Goal: Book appointment/travel/reservation

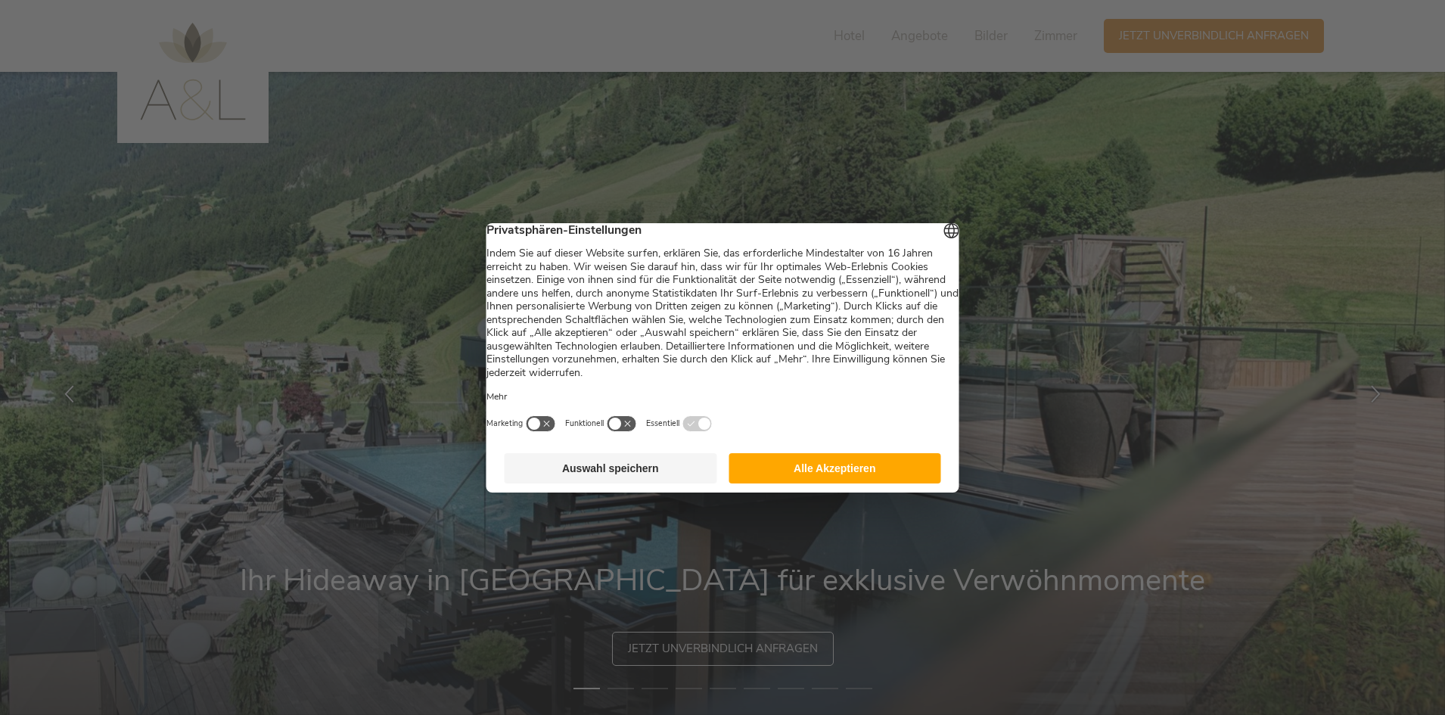
click at [770, 484] on button "Alle Akzeptieren" at bounding box center [835, 468] width 213 height 30
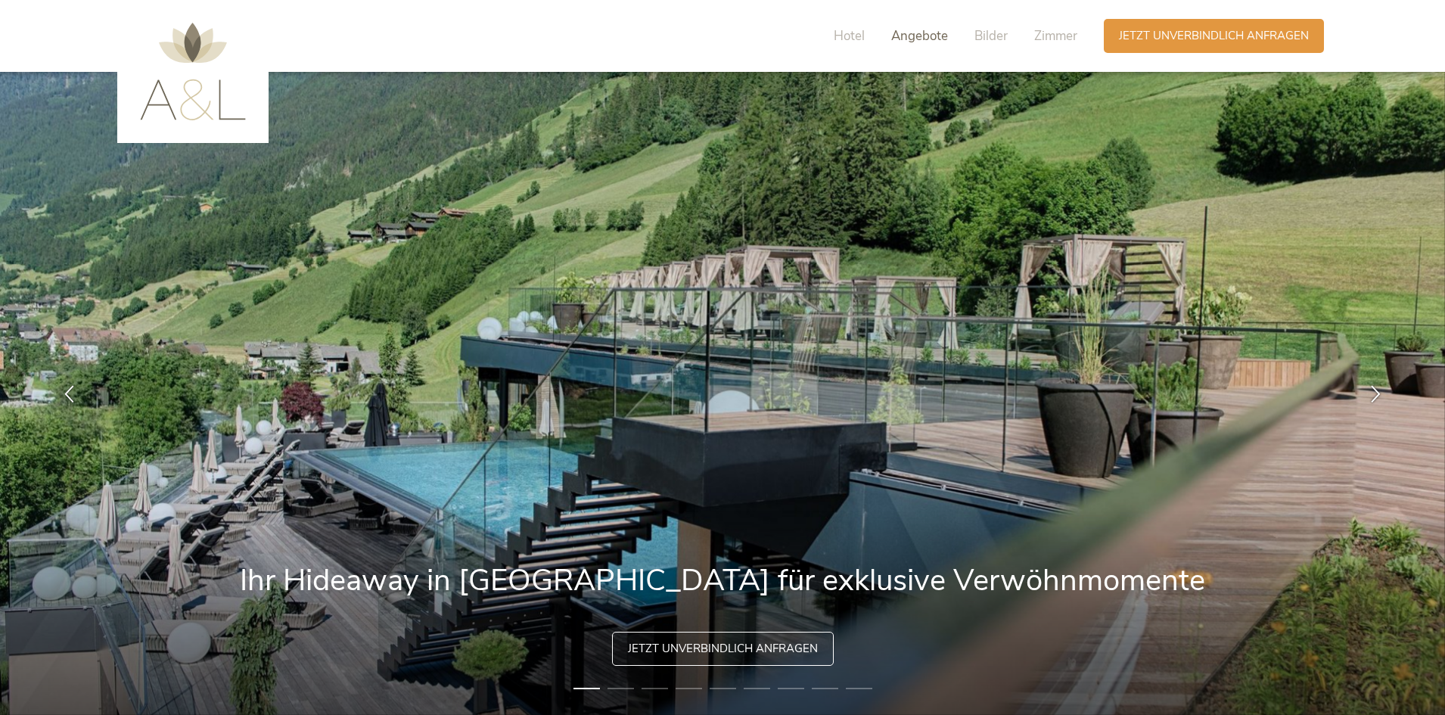
click at [928, 40] on span "Angebote" at bounding box center [919, 35] width 57 height 17
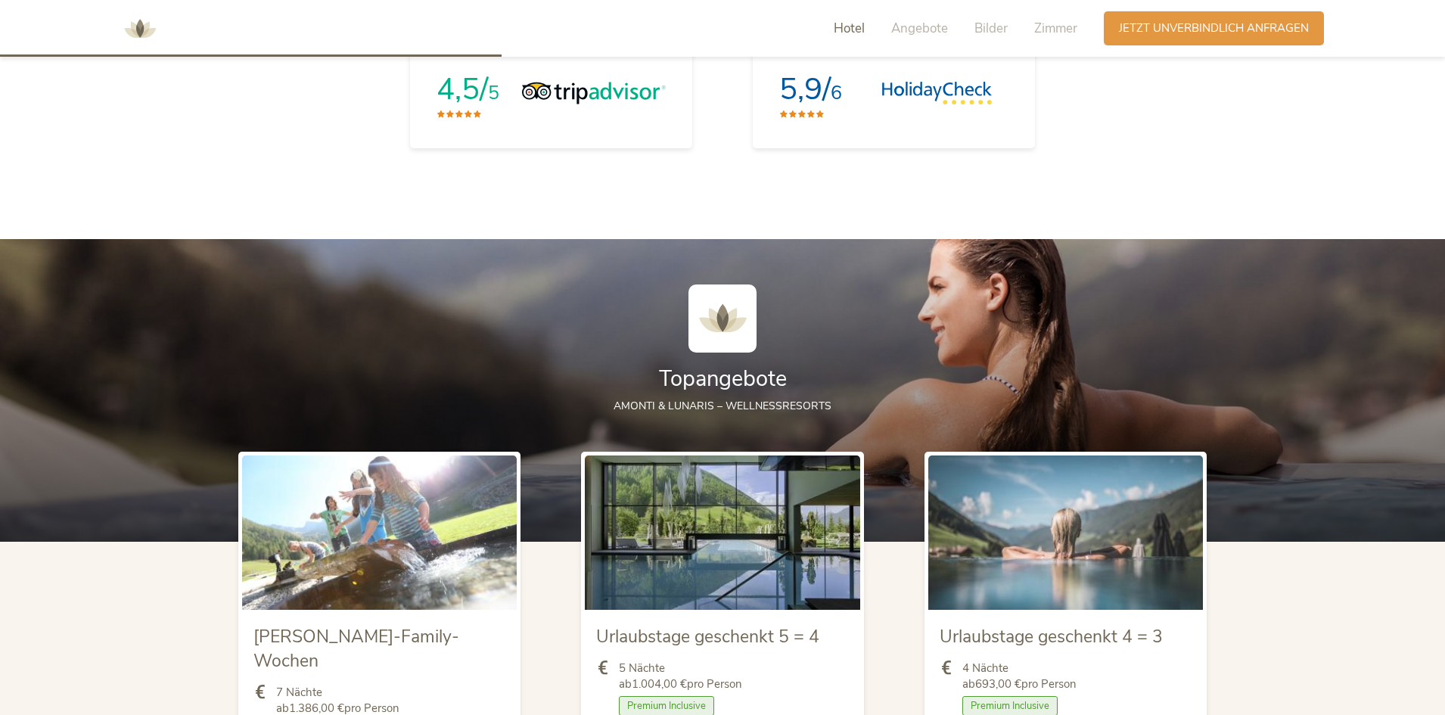
scroll to position [1666, 0]
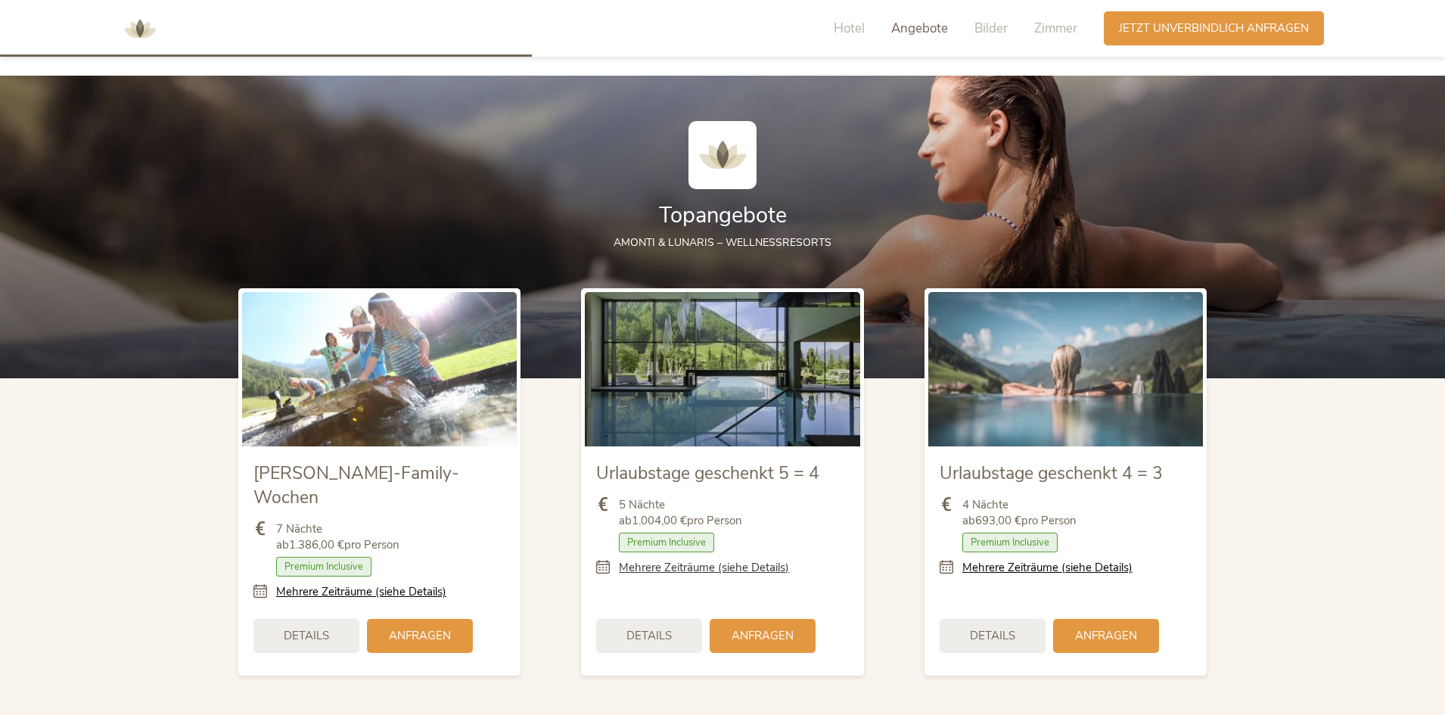
click at [675, 566] on link "Mehrere Zeiträume (siehe Details)" at bounding box center [704, 568] width 170 height 16
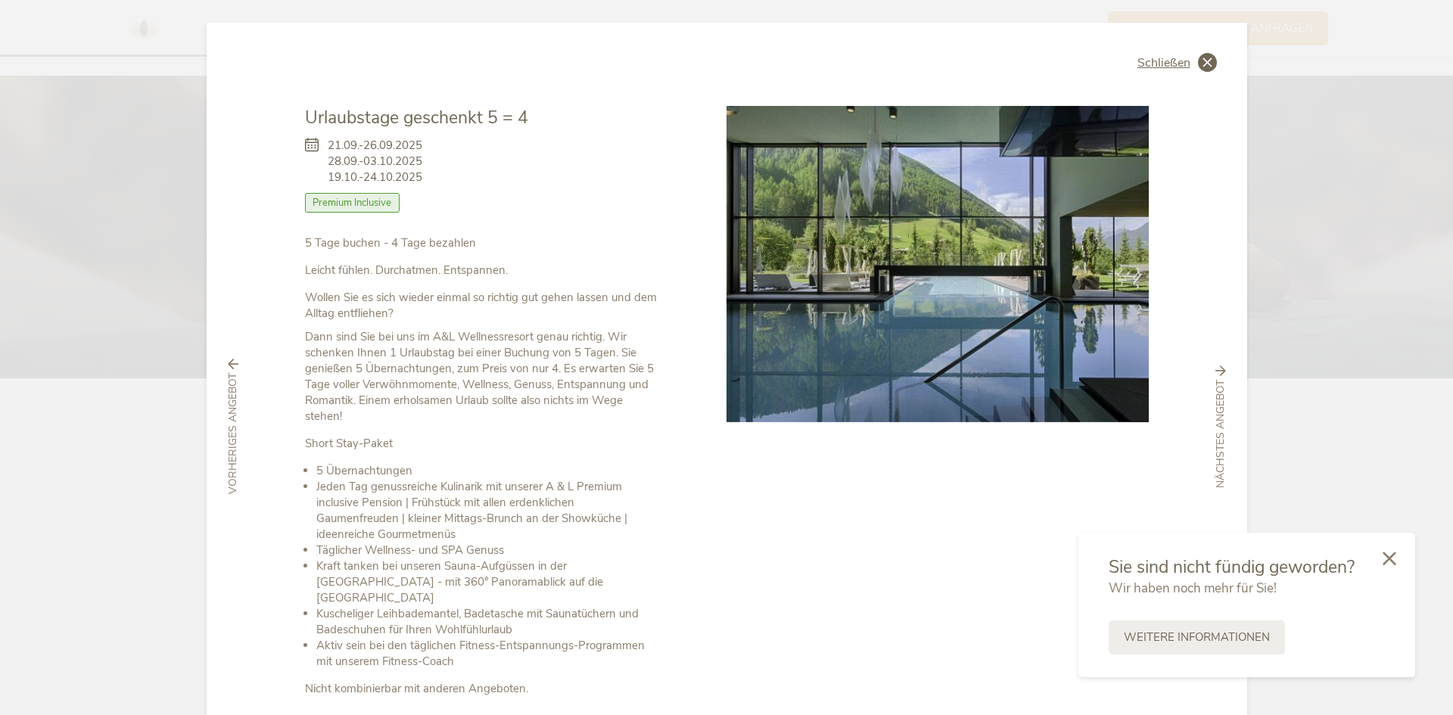
click at [1198, 66] on icon at bounding box center [1207, 62] width 19 height 19
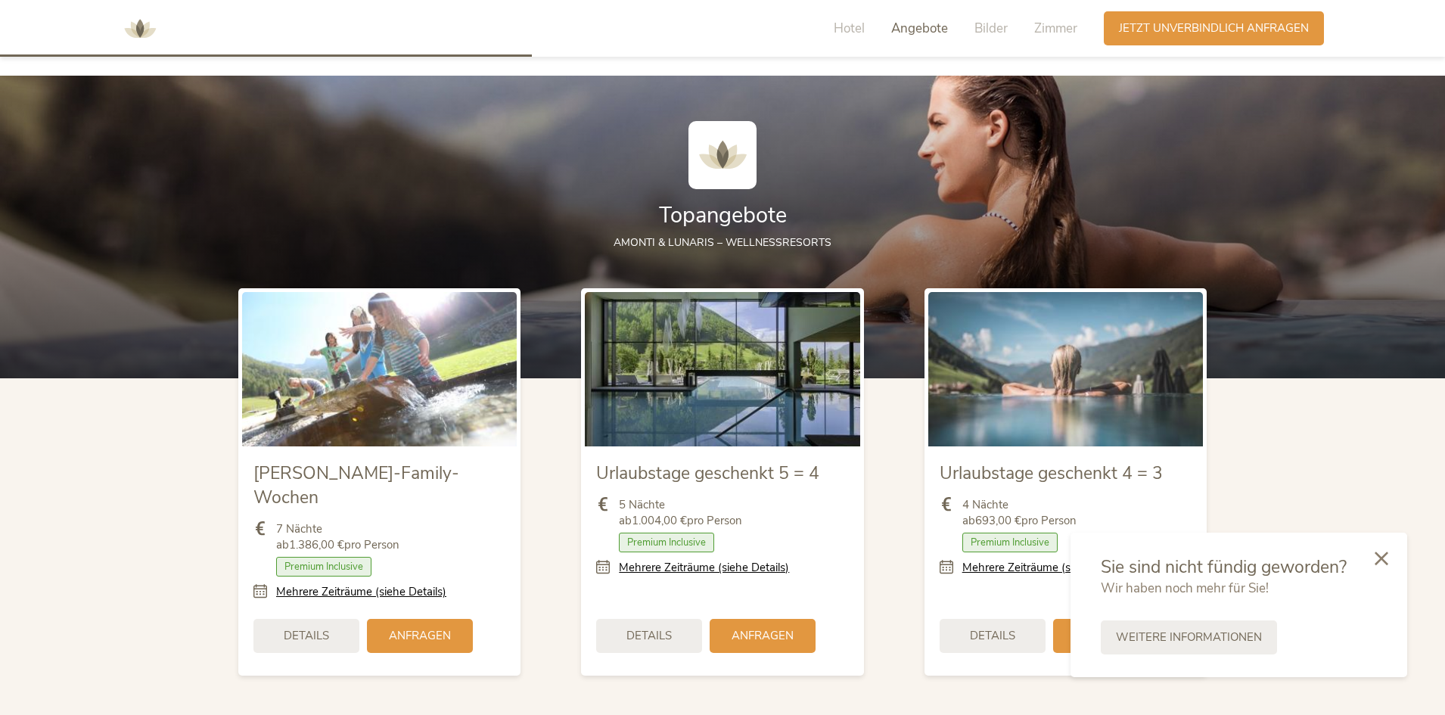
click at [708, 616] on div "Details Anfragen" at bounding box center [722, 635] width 252 height 49
click at [725, 617] on div "Anfragen" at bounding box center [763, 634] width 106 height 34
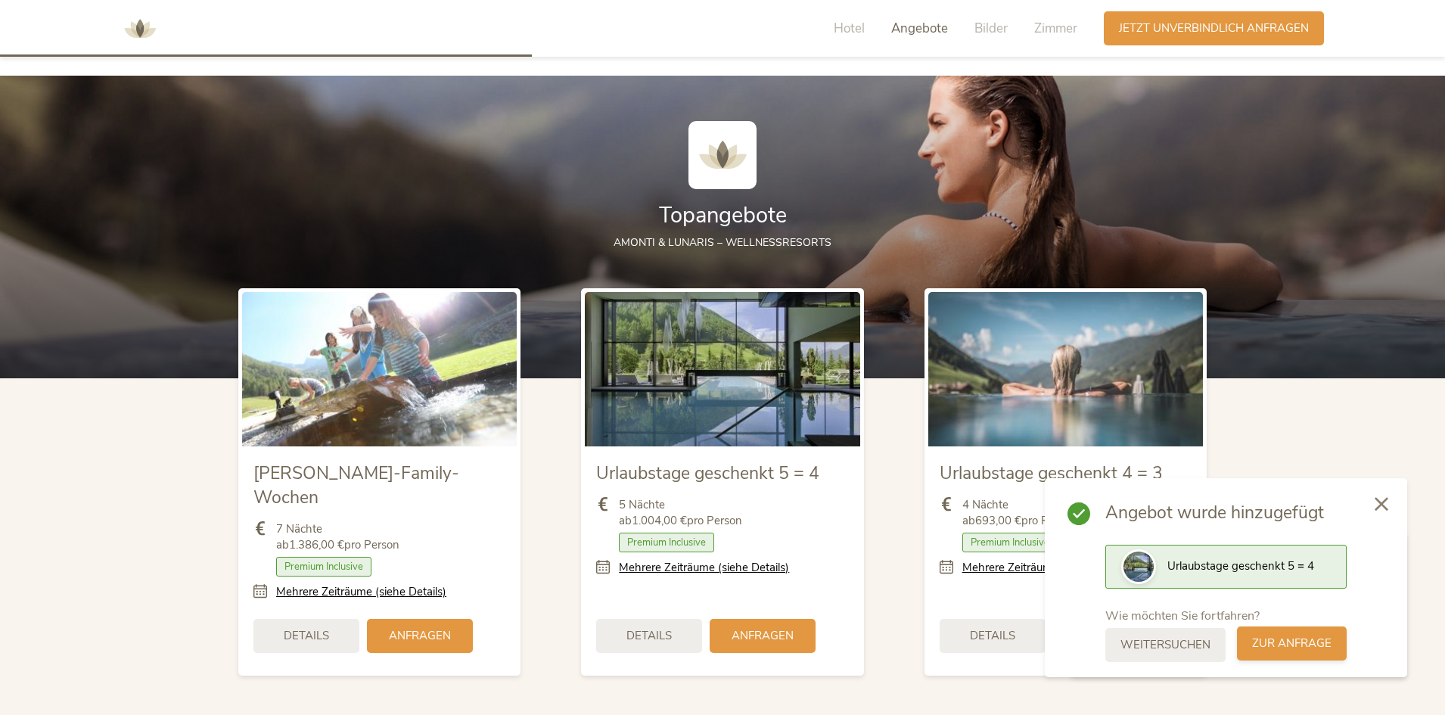
click at [1284, 642] on span "zur Anfrage" at bounding box center [1291, 644] width 79 height 16
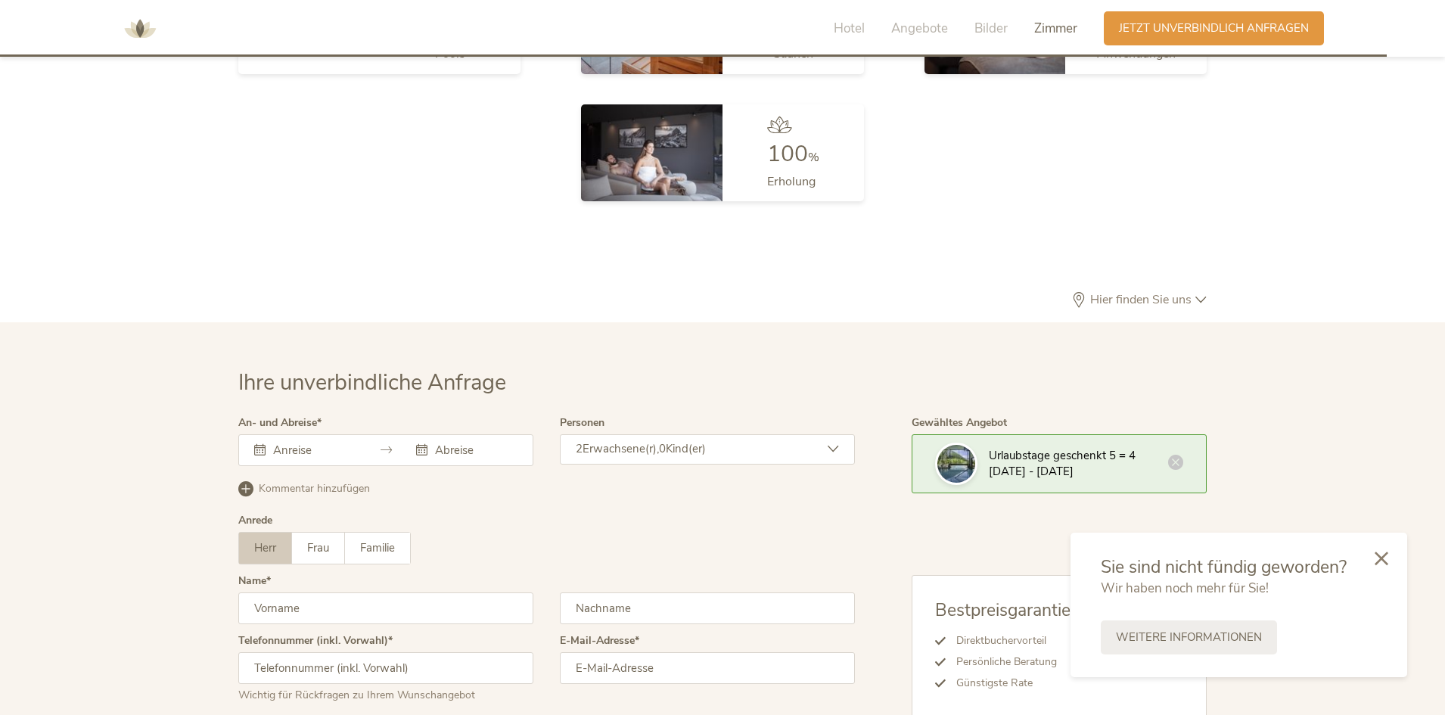
scroll to position [4530, 0]
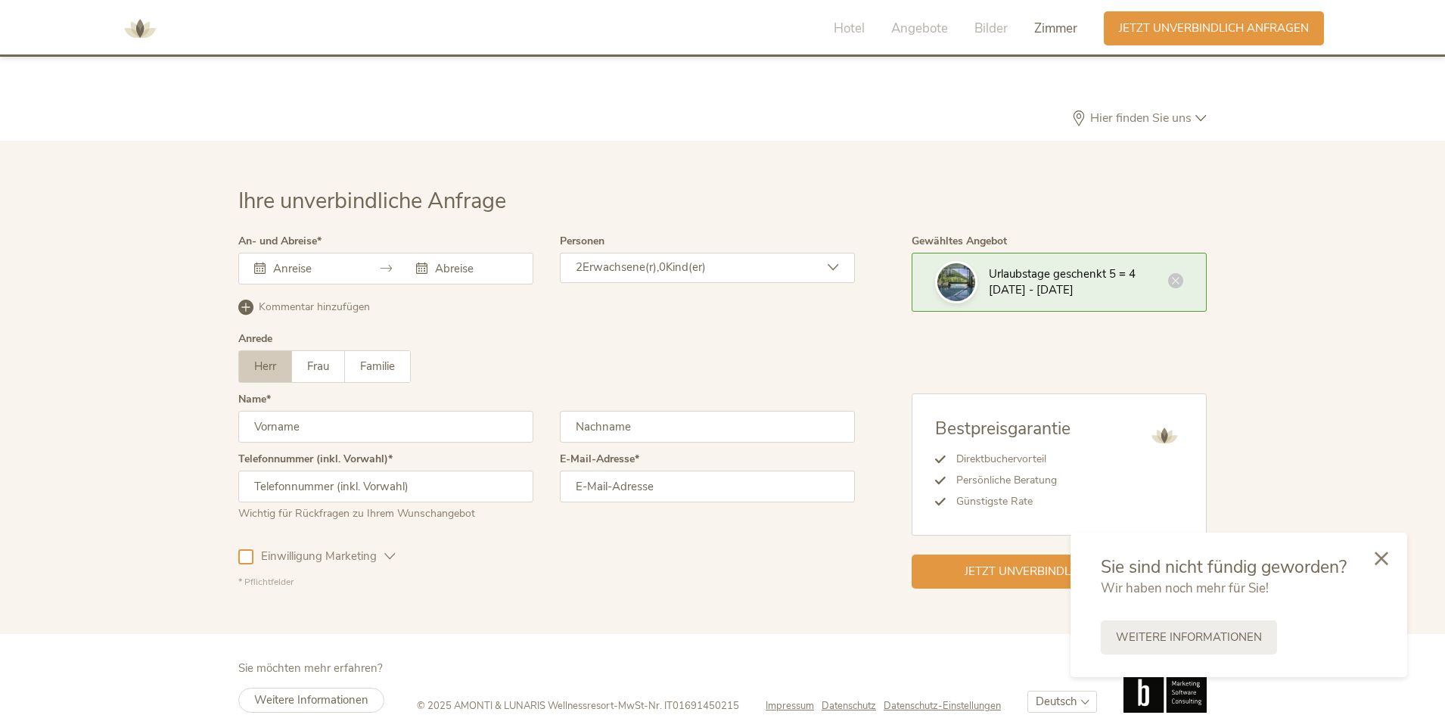
click at [288, 261] on input "text" at bounding box center [312, 268] width 86 height 15
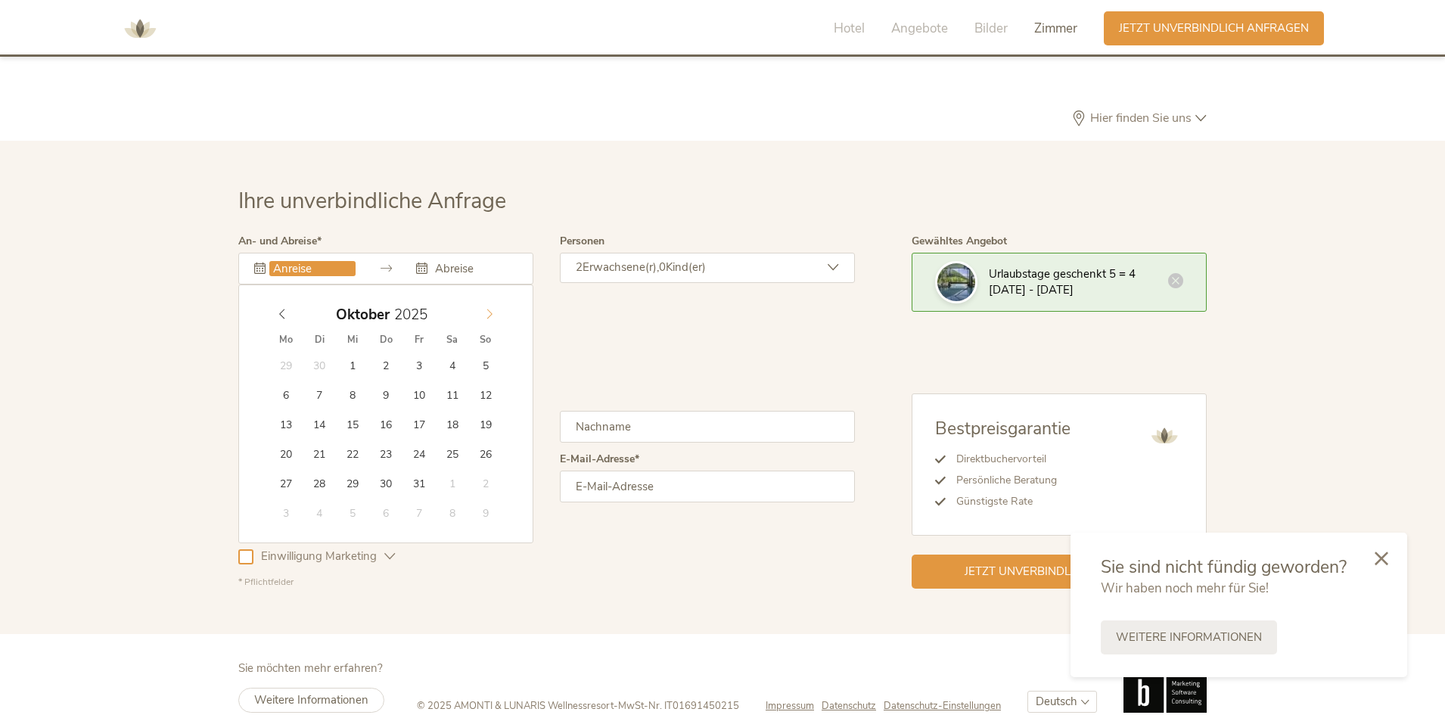
click at [491, 300] on span at bounding box center [490, 310] width 26 height 21
type input "[DATE]"
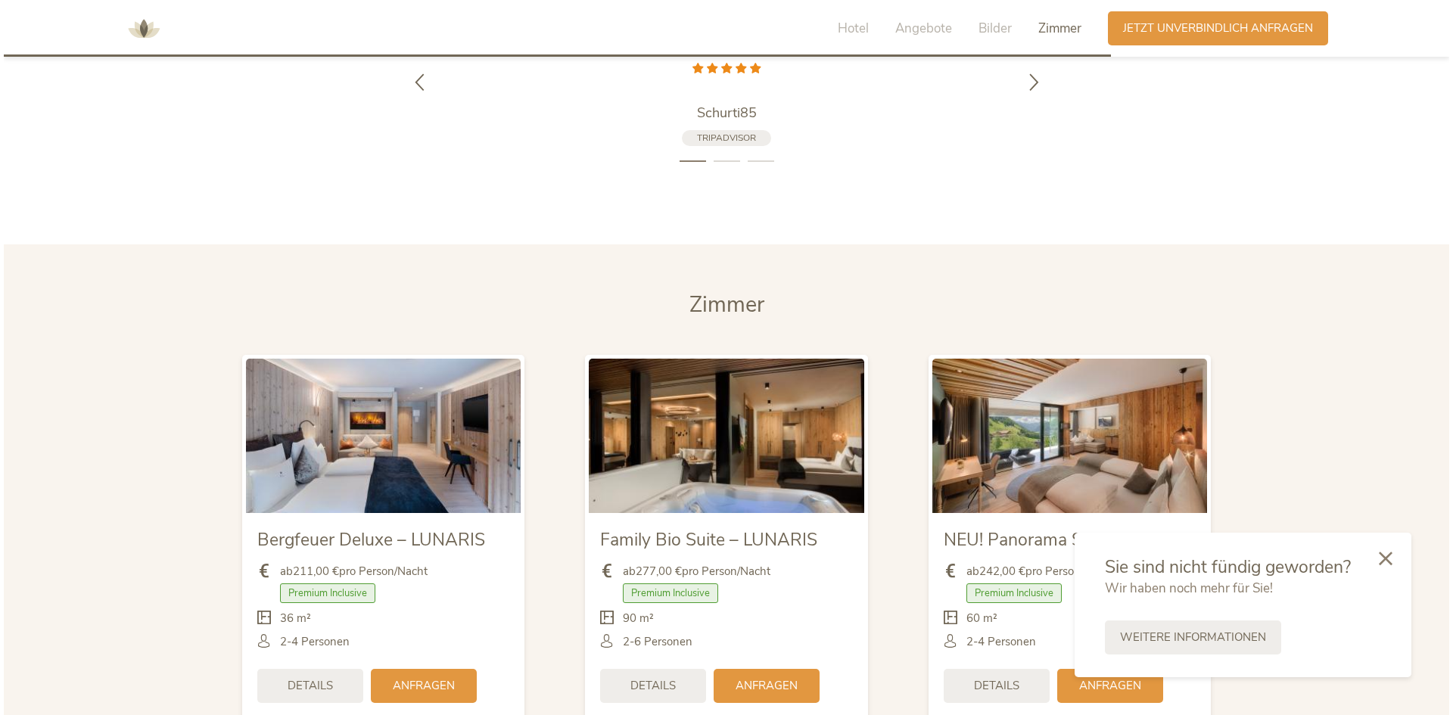
scroll to position [3470, 0]
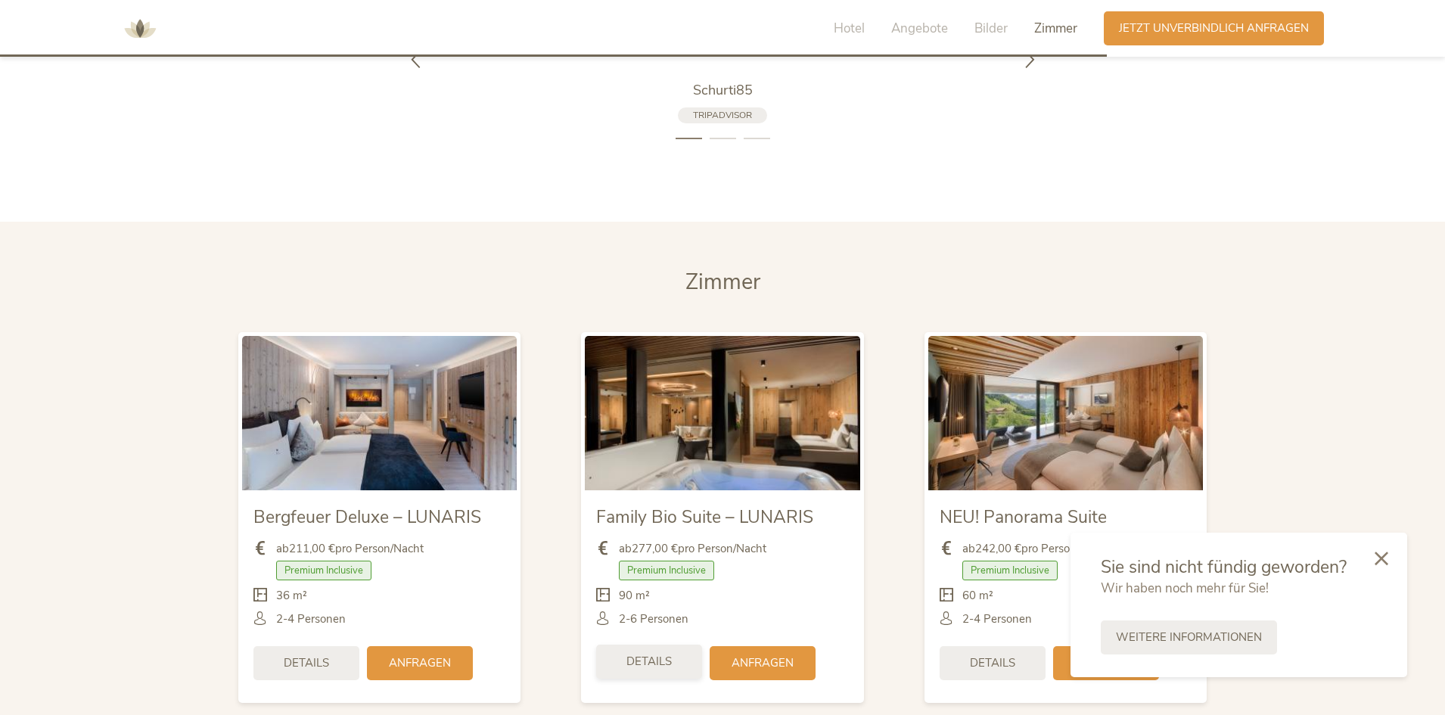
click at [654, 645] on div "Details" at bounding box center [649, 662] width 106 height 34
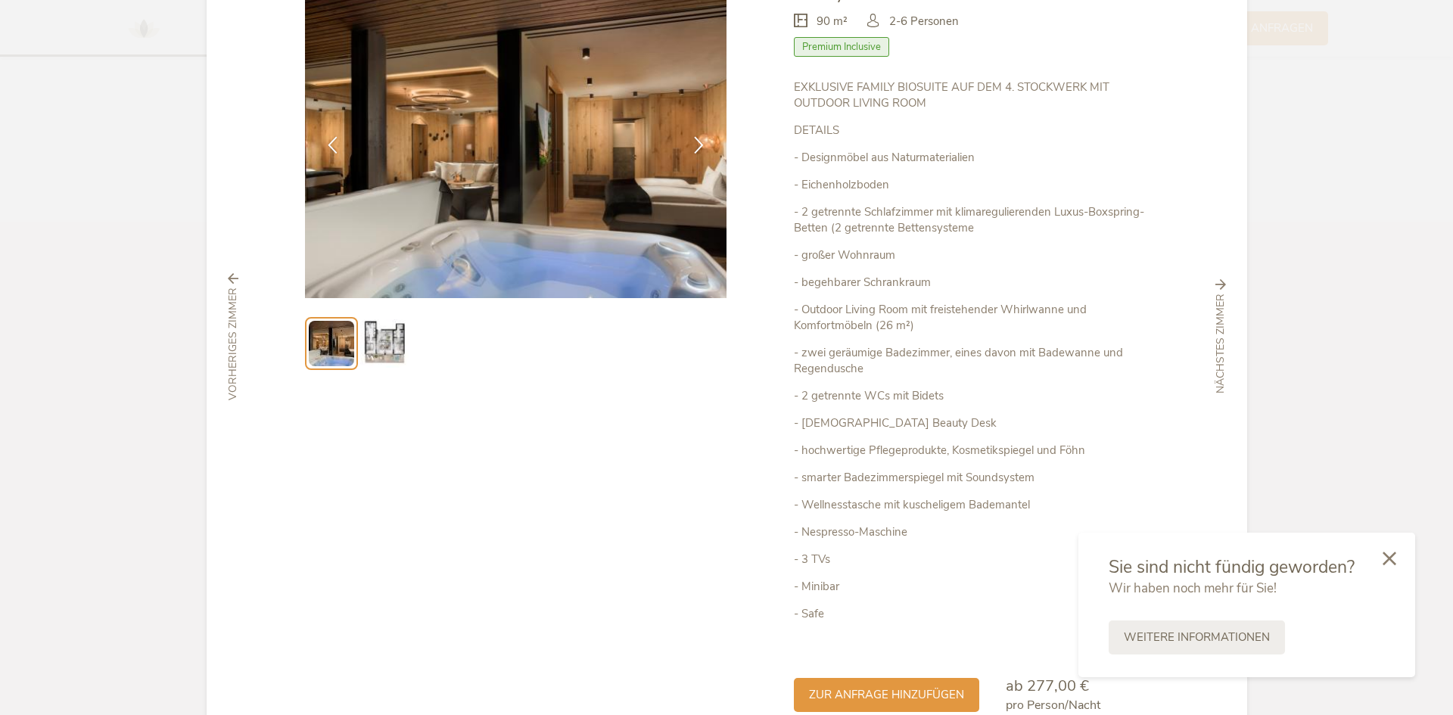
scroll to position [151, 0]
